Goal: Transaction & Acquisition: Purchase product/service

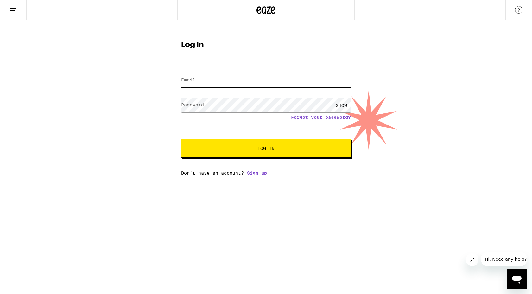
click at [198, 81] on input "Email" at bounding box center [266, 80] width 170 height 14
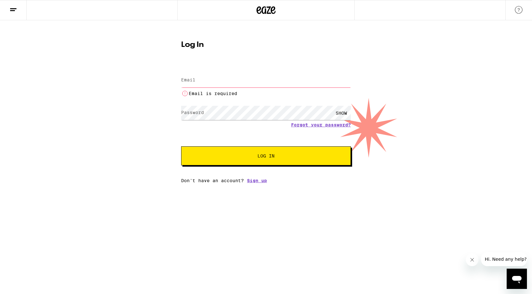
type input "[EMAIL_ADDRESS][DOMAIN_NAME]"
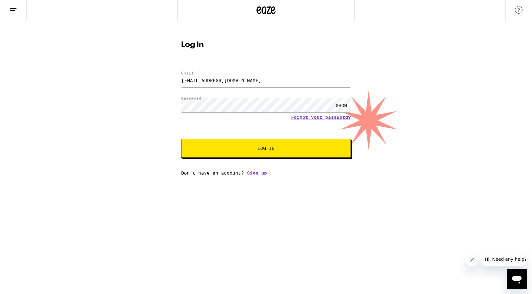
click at [309, 150] on span "Log In" at bounding box center [266, 148] width 118 height 4
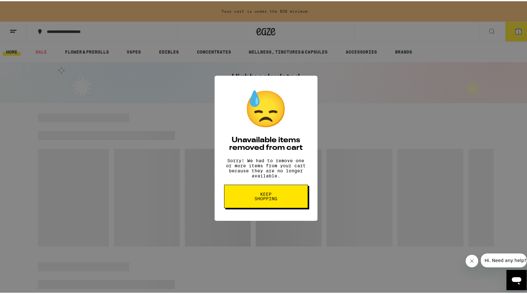
click at [279, 207] on button "Keep Shopping" at bounding box center [266, 194] width 84 height 23
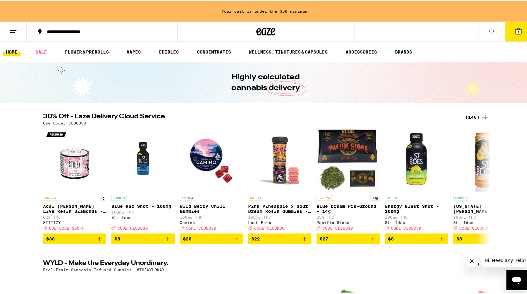
click at [489, 30] on icon at bounding box center [492, 30] width 8 height 8
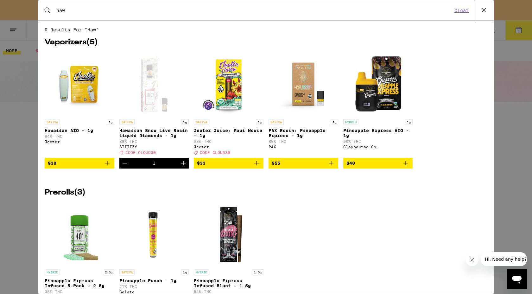
type input "hawa"
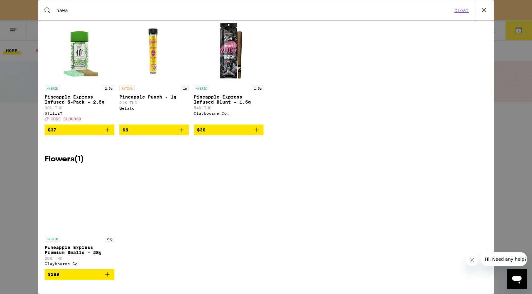
scroll to position [195, 0]
